Goal: Task Accomplishment & Management: Use online tool/utility

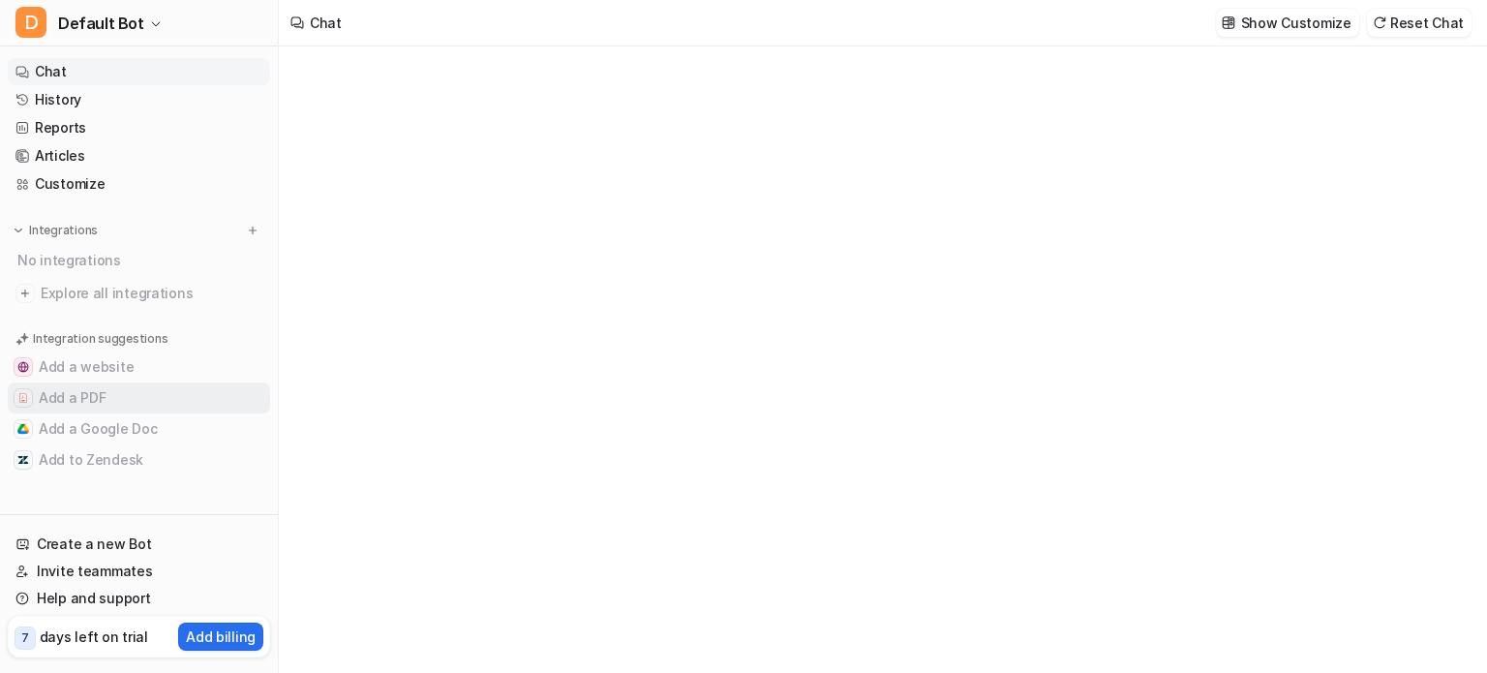
click at [101, 392] on button "Add a PDF" at bounding box center [139, 397] width 262 height 31
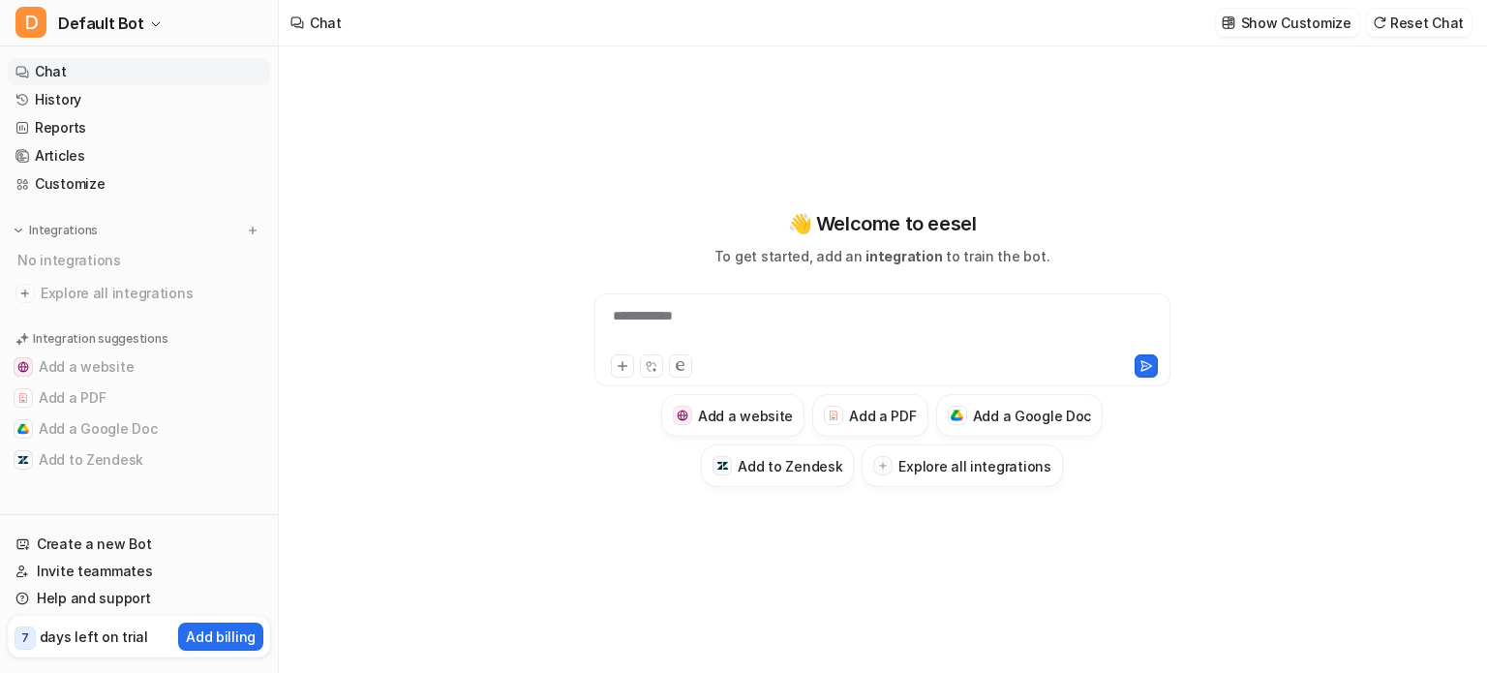
type textarea "**********"
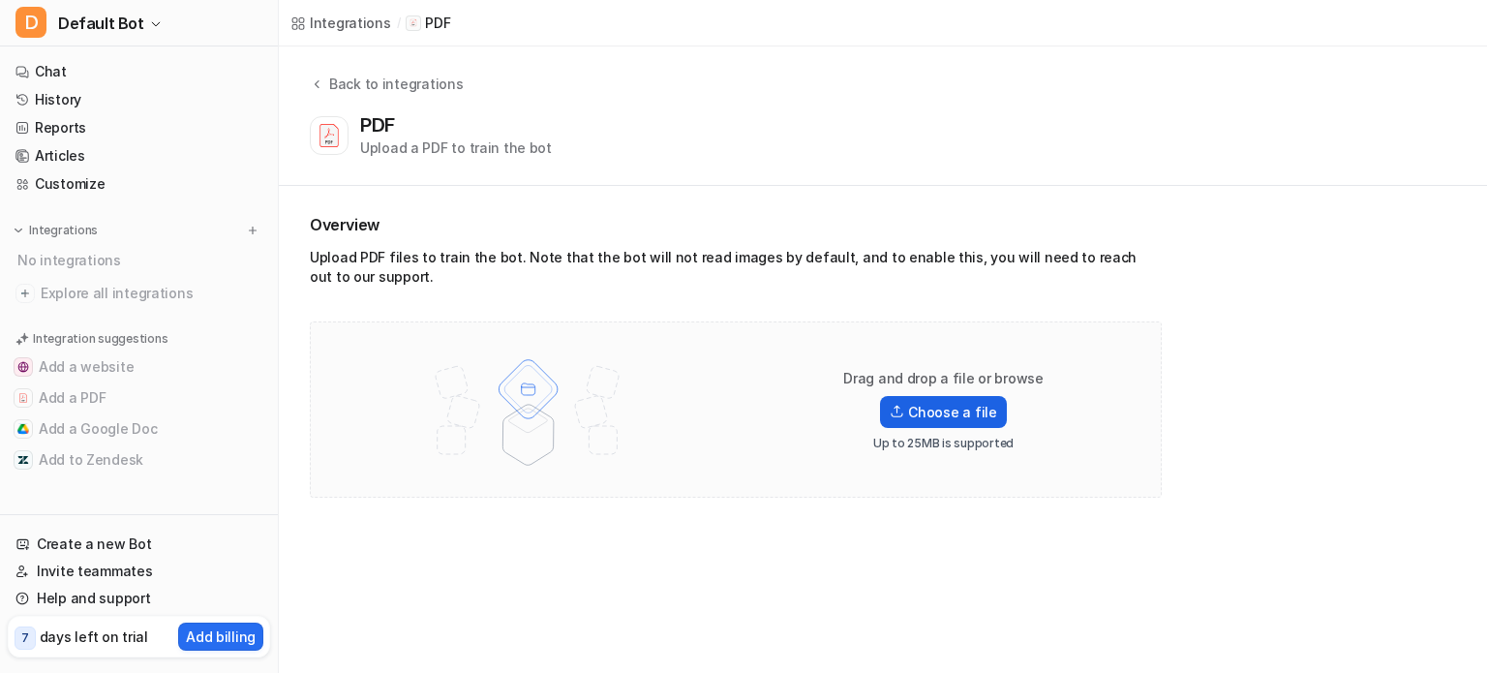
click at [921, 404] on label "Choose a file" at bounding box center [943, 412] width 126 height 32
click at [0, 0] on input "Choose a file" at bounding box center [0, 0] width 0 height 0
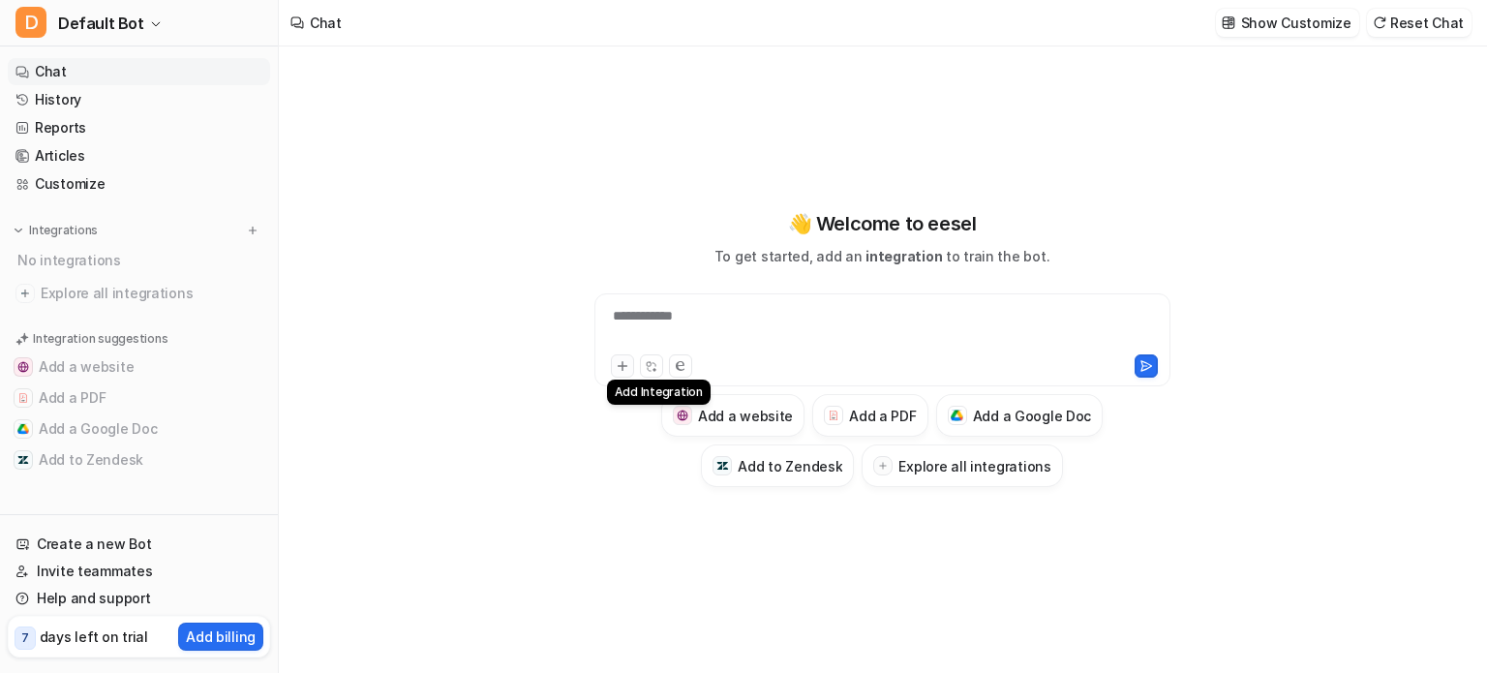
click at [630, 360] on button at bounding box center [622, 365] width 23 height 23
click at [621, 368] on icon at bounding box center [621, 366] width 9 height 9
click at [857, 415] on h3 "Add a PDF" at bounding box center [882, 416] width 67 height 20
click at [878, 404] on button "Add a PDF" at bounding box center [869, 415] width 115 height 43
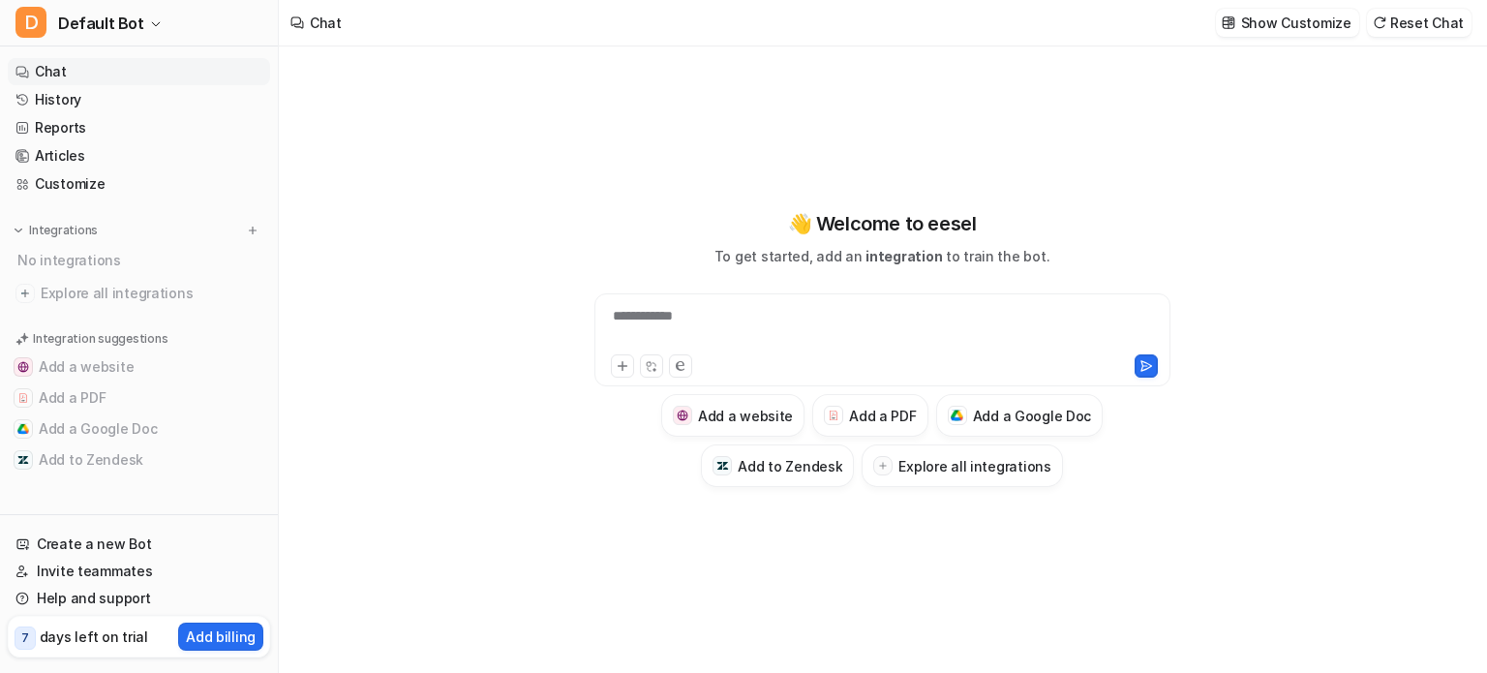
type textarea "**********"
click at [878, 429] on button "Add a PDF" at bounding box center [869, 415] width 115 height 43
click at [860, 417] on h3 "Add a PDF" at bounding box center [882, 416] width 67 height 20
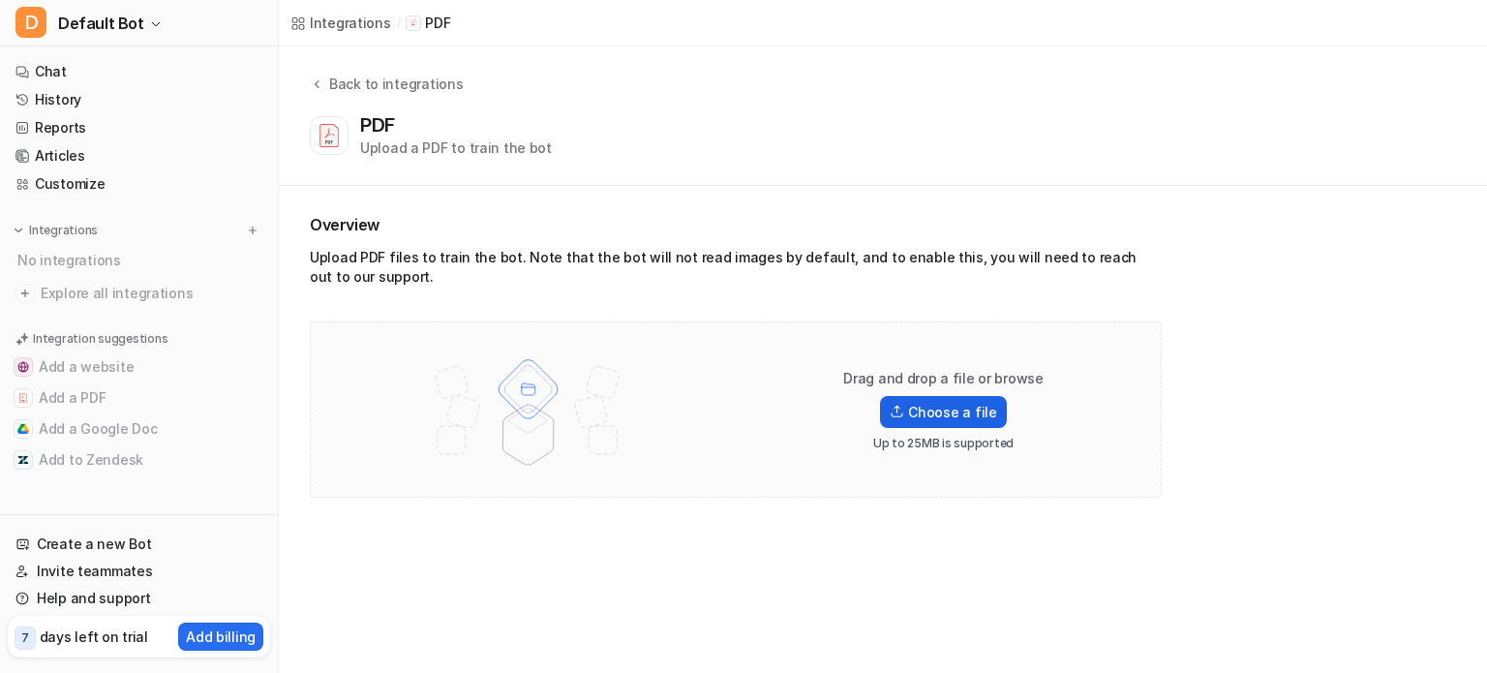
click at [924, 417] on label "Choose a file" at bounding box center [943, 412] width 126 height 32
click at [0, 0] on input "Choose a file" at bounding box center [0, 0] width 0 height 0
